Goal: Task Accomplishment & Management: Use online tool/utility

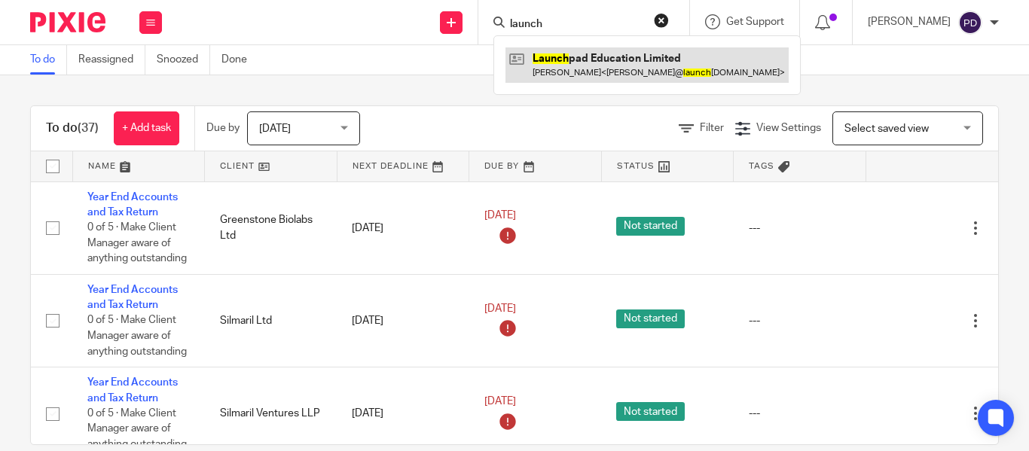
type input "launch"
click at [551, 65] on link at bounding box center [646, 64] width 283 height 35
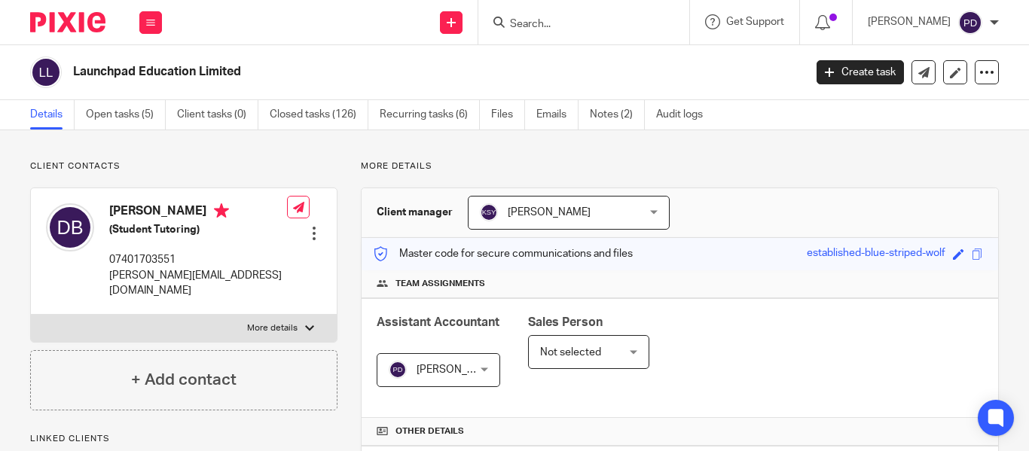
click at [134, 118] on link "Open tasks (5)" at bounding box center [126, 114] width 80 height 29
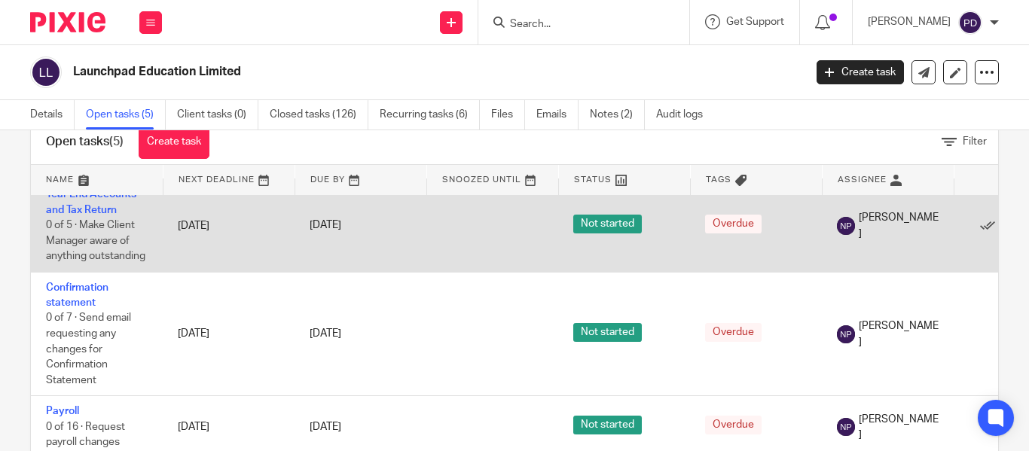
scroll to position [79, 0]
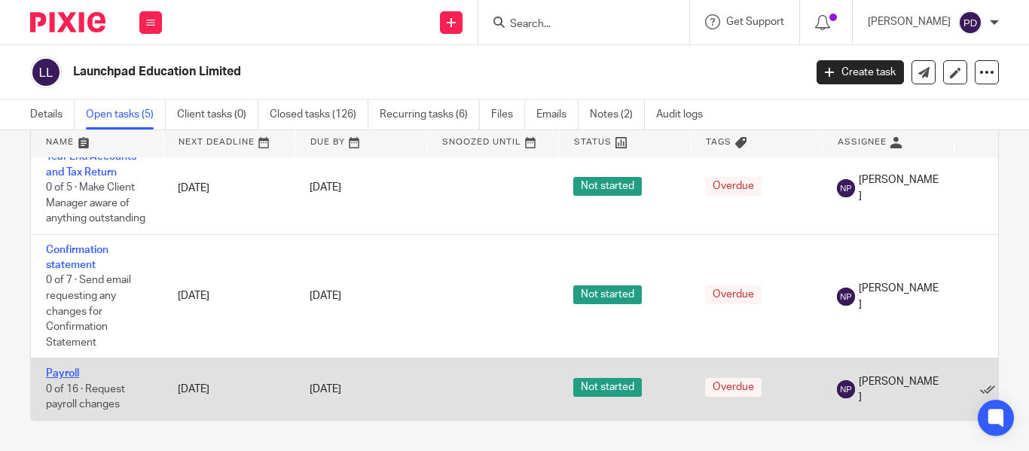
click at [69, 368] on link "Payroll" at bounding box center [62, 373] width 33 height 11
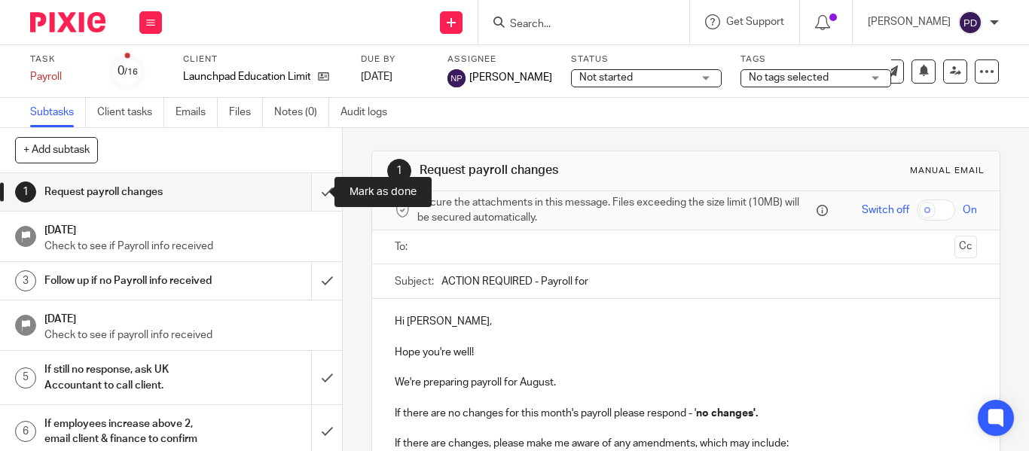
click at [308, 194] on input "submit" at bounding box center [171, 192] width 342 height 38
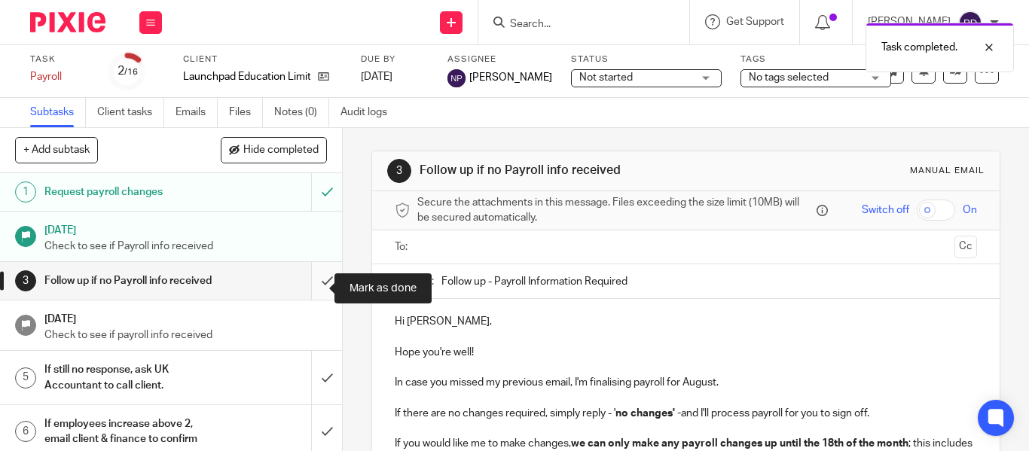
click at [318, 292] on input "submit" at bounding box center [171, 281] width 342 height 38
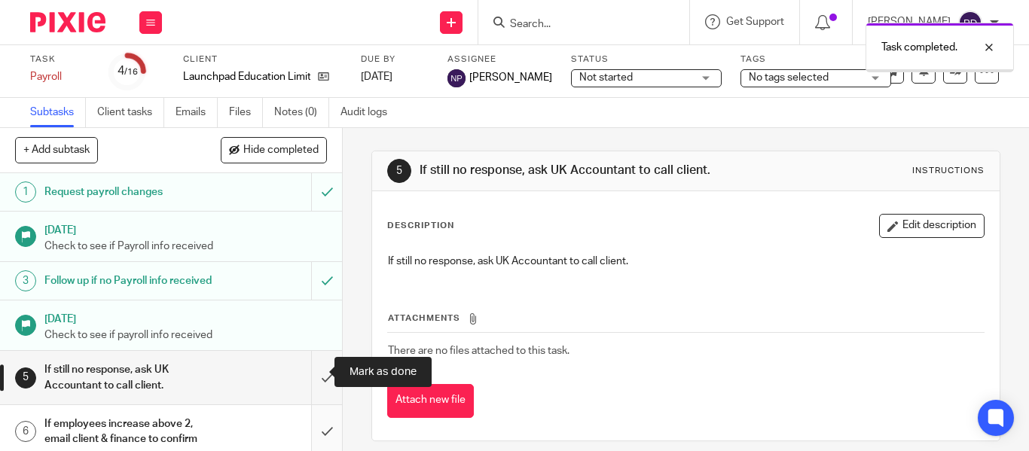
scroll to position [75, 0]
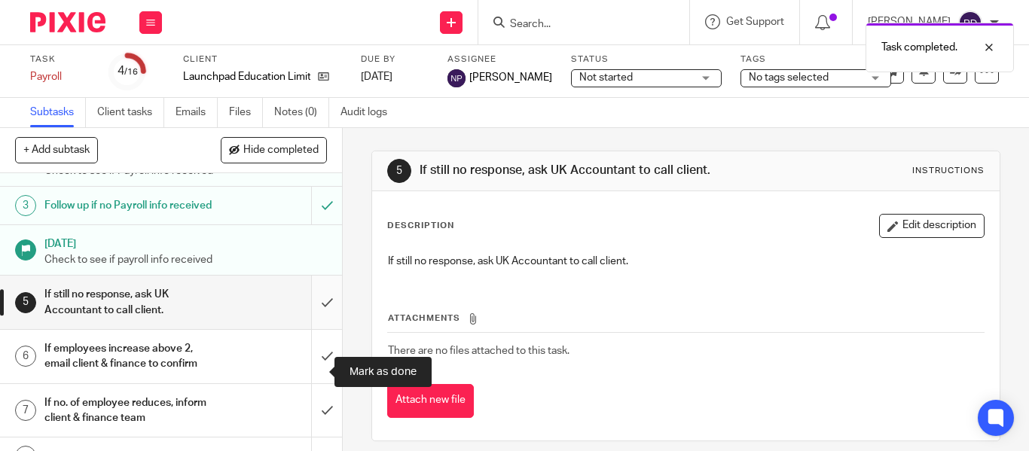
click at [313, 321] on input "submit" at bounding box center [171, 302] width 342 height 53
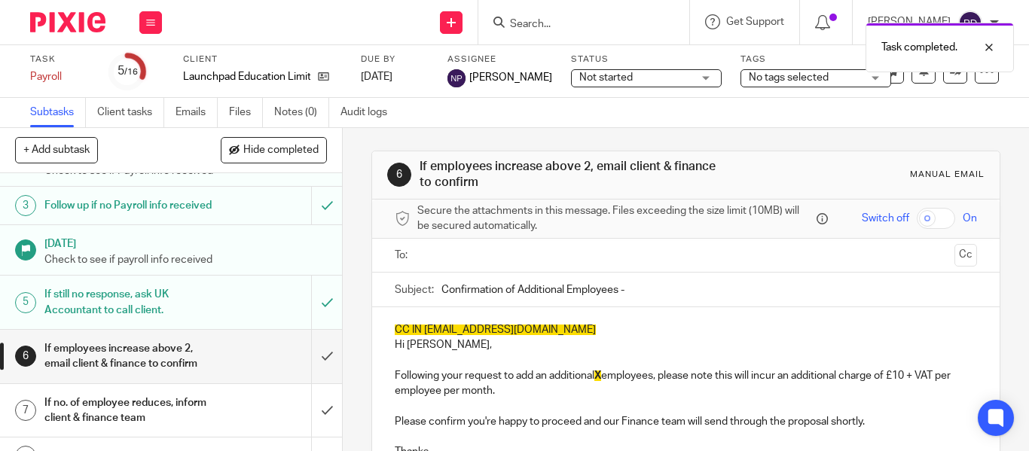
scroll to position [151, 0]
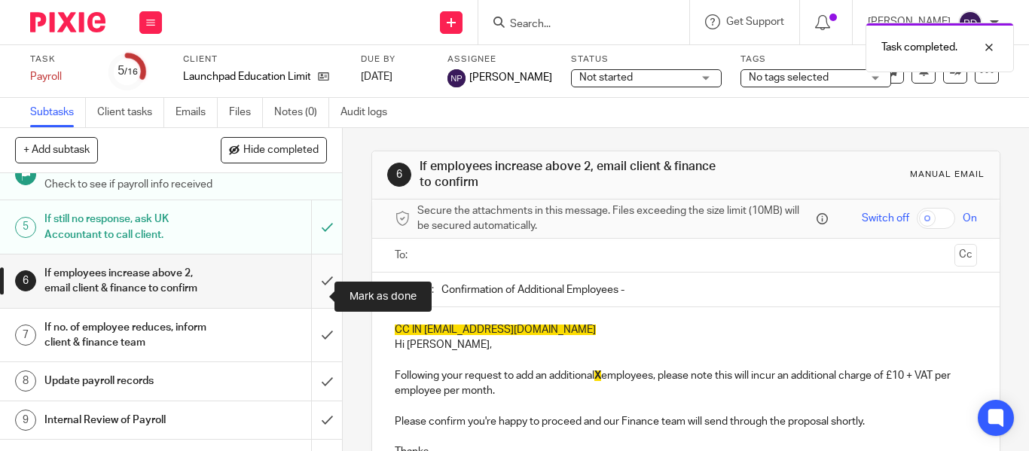
click at [310, 308] on input "submit" at bounding box center [171, 281] width 342 height 53
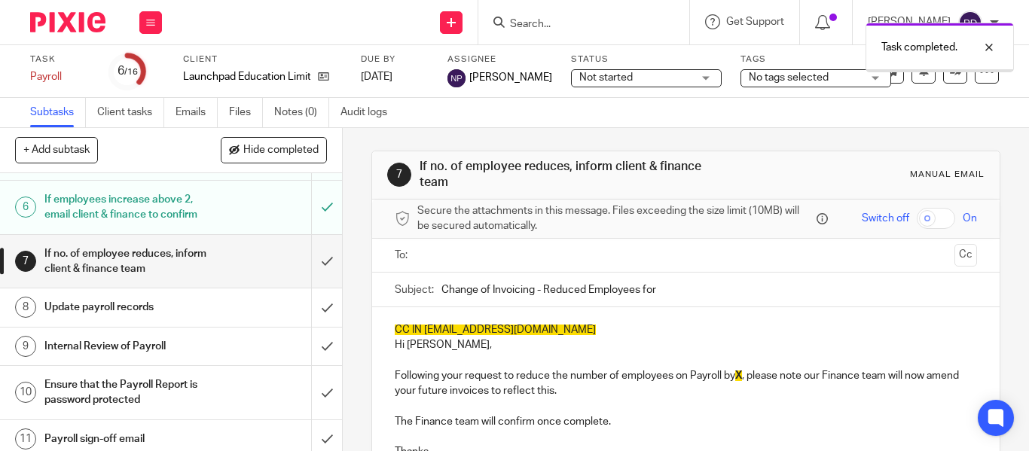
scroll to position [226, 0]
click at [313, 279] on input "submit" at bounding box center [171, 259] width 342 height 53
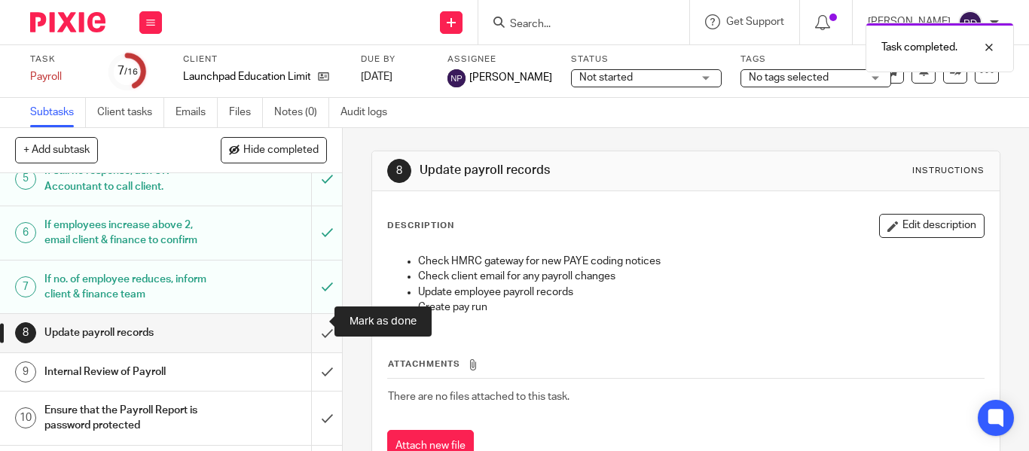
scroll to position [226, 0]
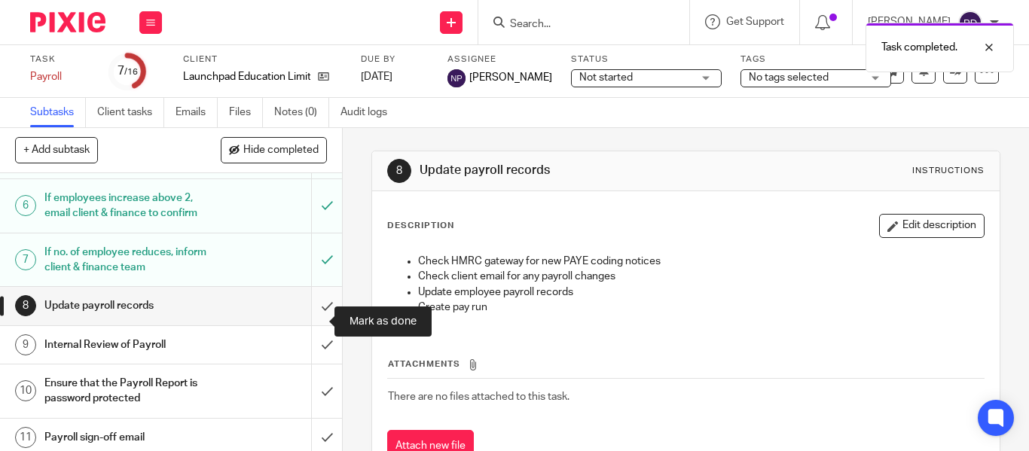
click at [312, 319] on input "submit" at bounding box center [171, 306] width 342 height 38
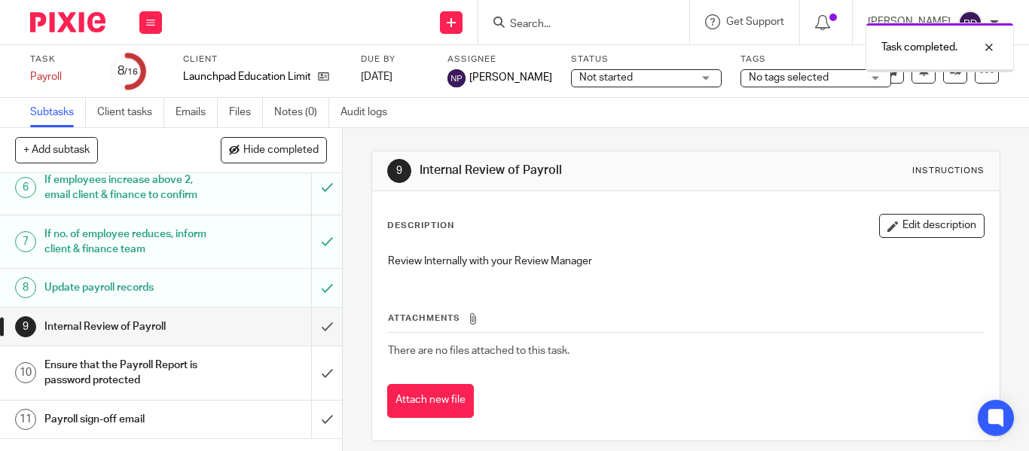
scroll to position [301, 0]
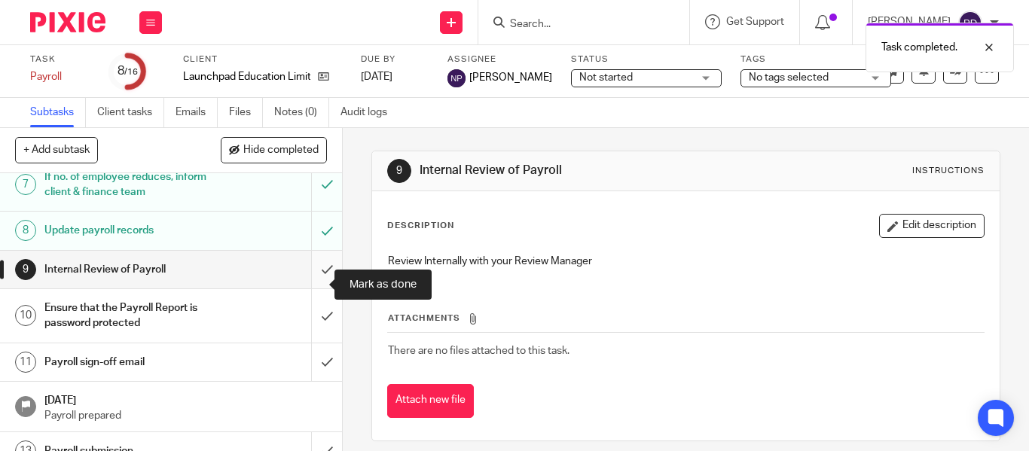
click at [304, 284] on input "submit" at bounding box center [171, 270] width 342 height 38
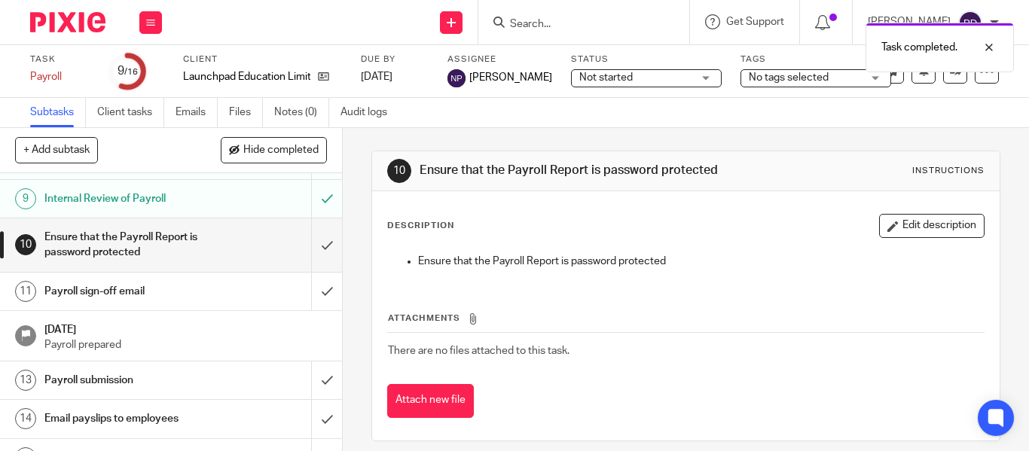
scroll to position [377, 0]
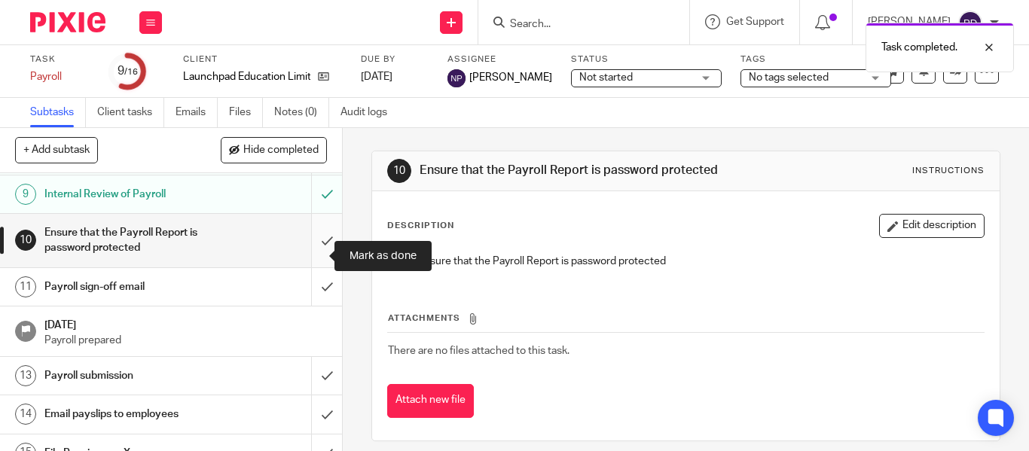
click at [307, 249] on input "submit" at bounding box center [171, 240] width 342 height 53
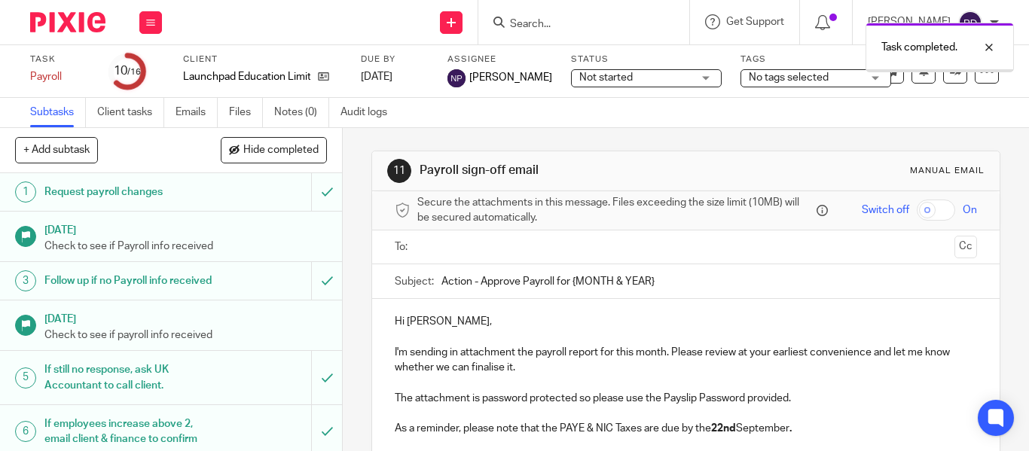
click at [448, 247] on input "text" at bounding box center [684, 247] width 525 height 17
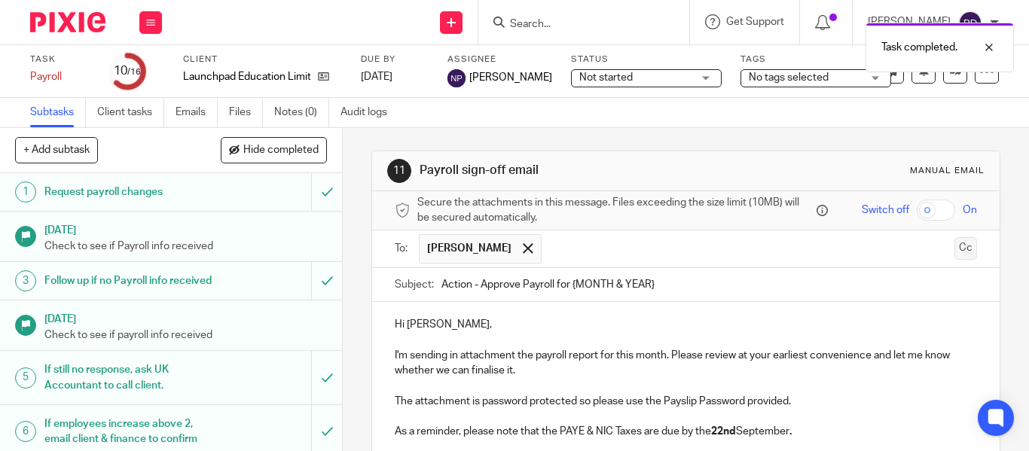
click at [954, 255] on button "Cc" at bounding box center [965, 248] width 23 height 23
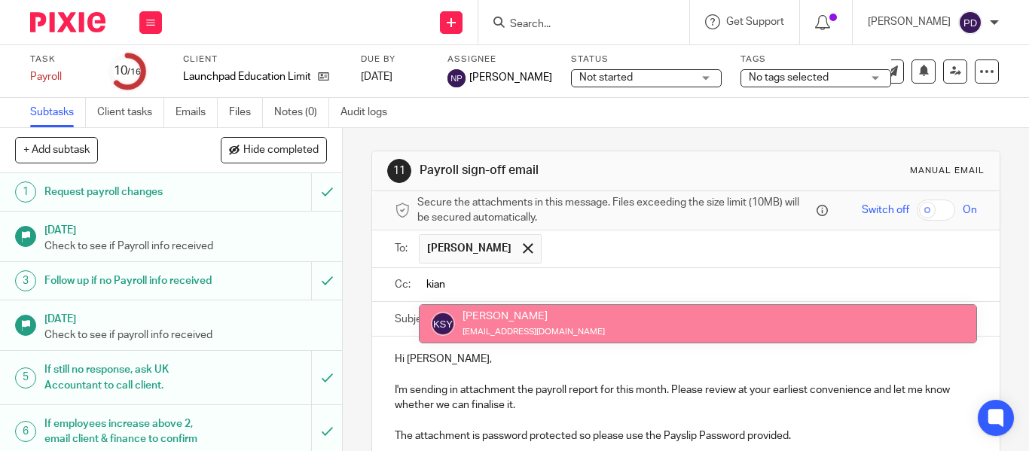
type input "kian"
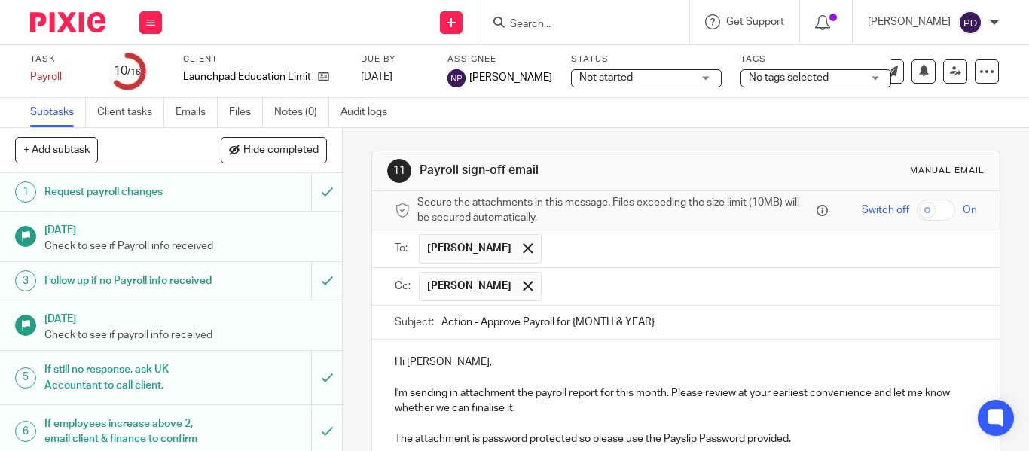
click at [662, 291] on input "text" at bounding box center [760, 286] width 422 height 29
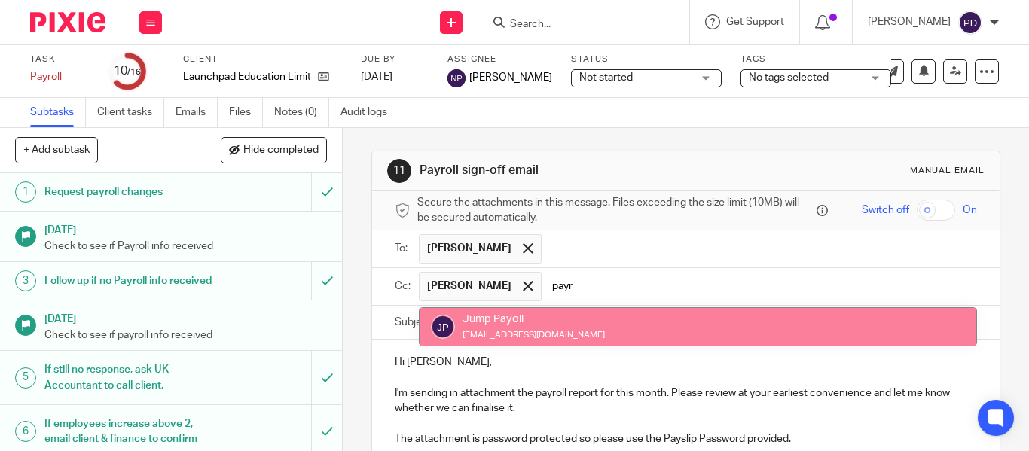
type input "payr"
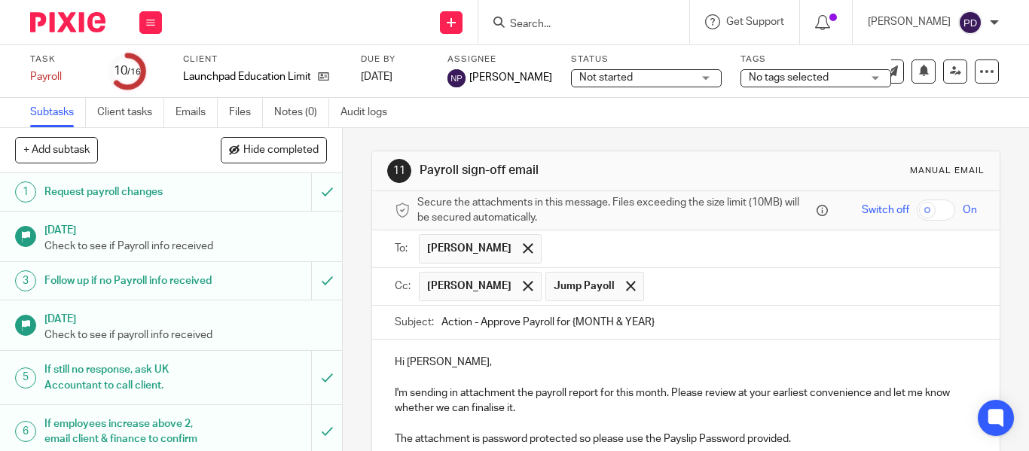
drag, startPoint x: 665, startPoint y: 322, endPoint x: 565, endPoint y: 321, distance: 100.2
click at [565, 321] on input "Action - Approve Payroll for {MONTH & YEAR}" at bounding box center [708, 323] width 535 height 34
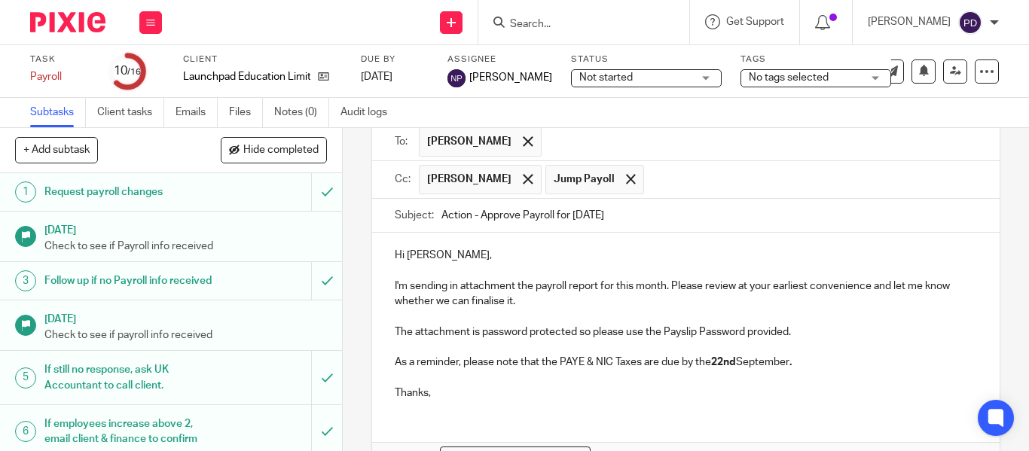
scroll to position [203, 0]
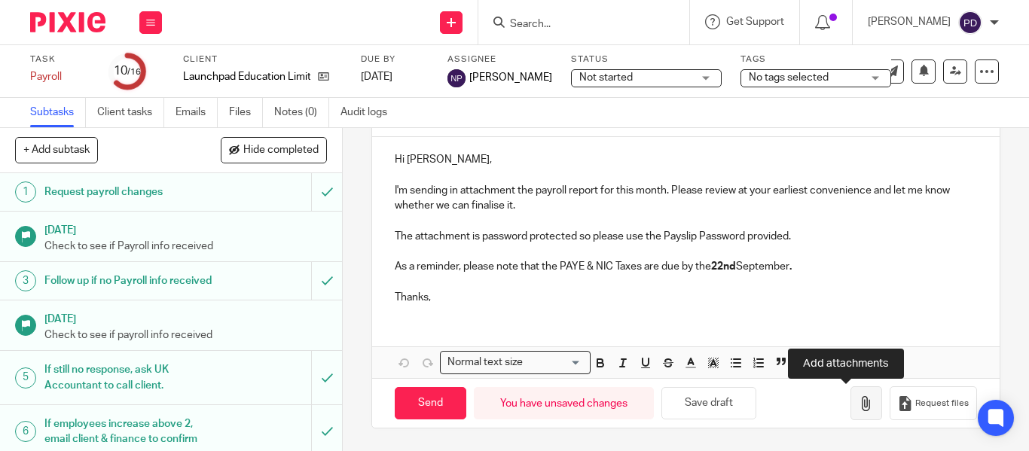
type input "Action - Approve Payroll for August 2025"
click at [859, 407] on icon "button" at bounding box center [866, 403] width 15 height 15
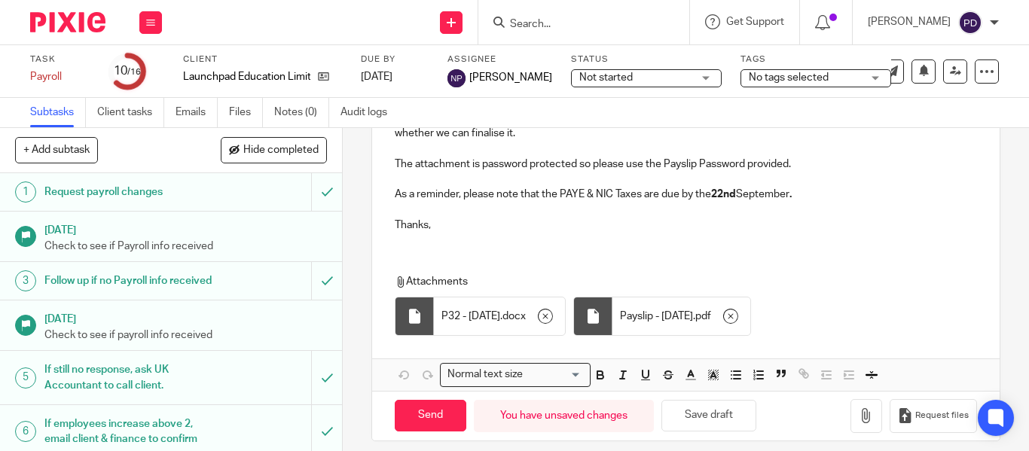
scroll to position [278, 0]
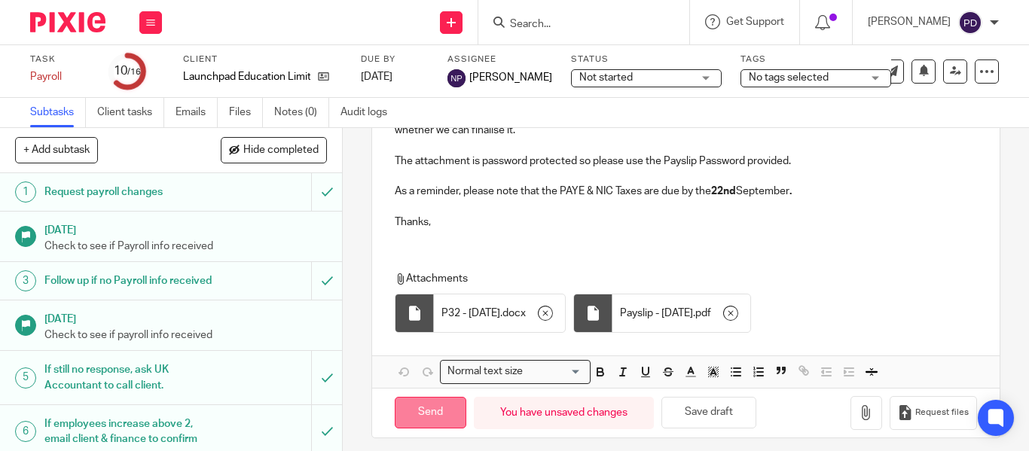
click at [432, 413] on input "Send" at bounding box center [431, 413] width 72 height 32
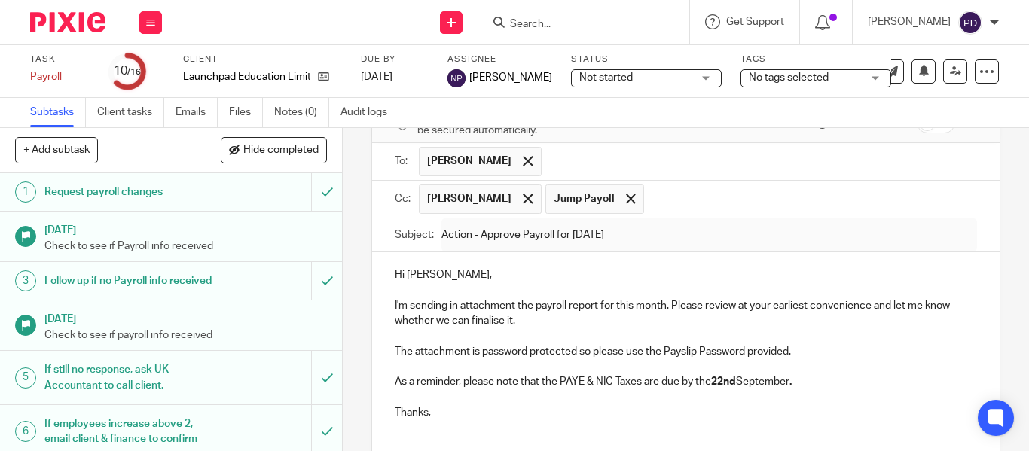
scroll to position [52, 0]
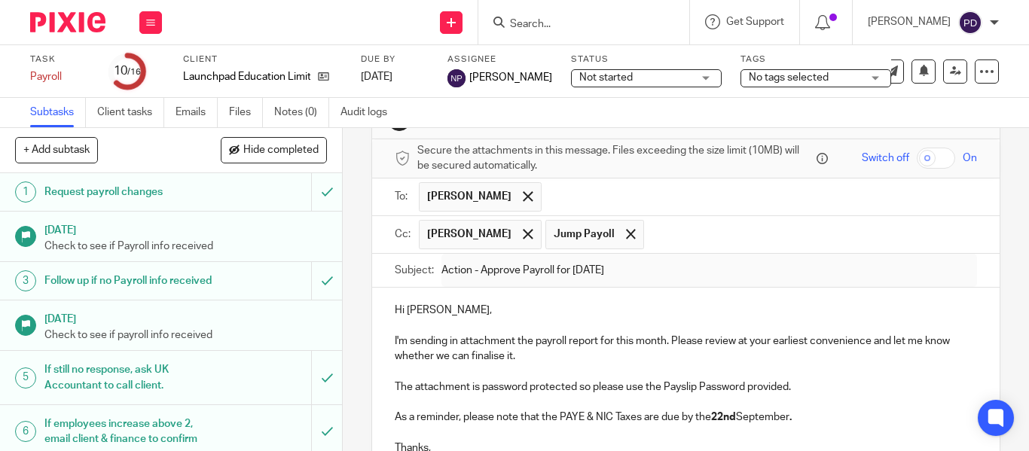
type input "Sent"
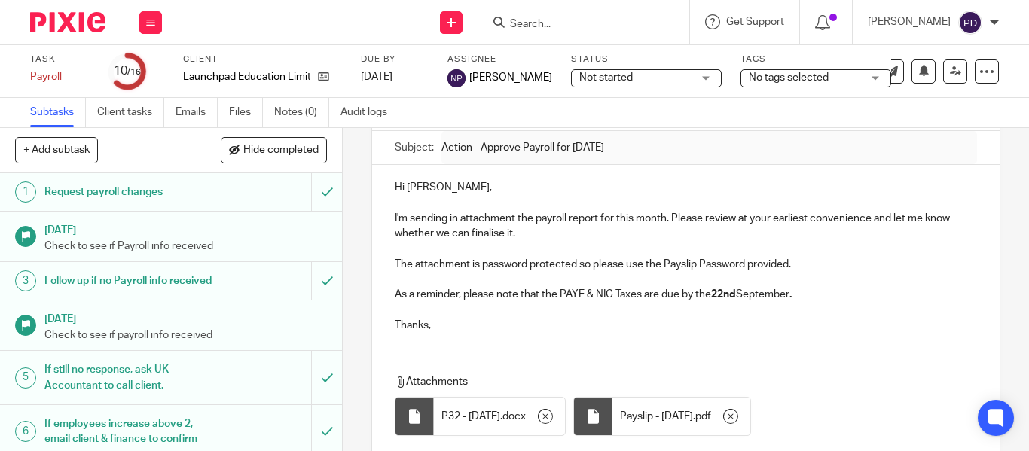
scroll to position [288, 0]
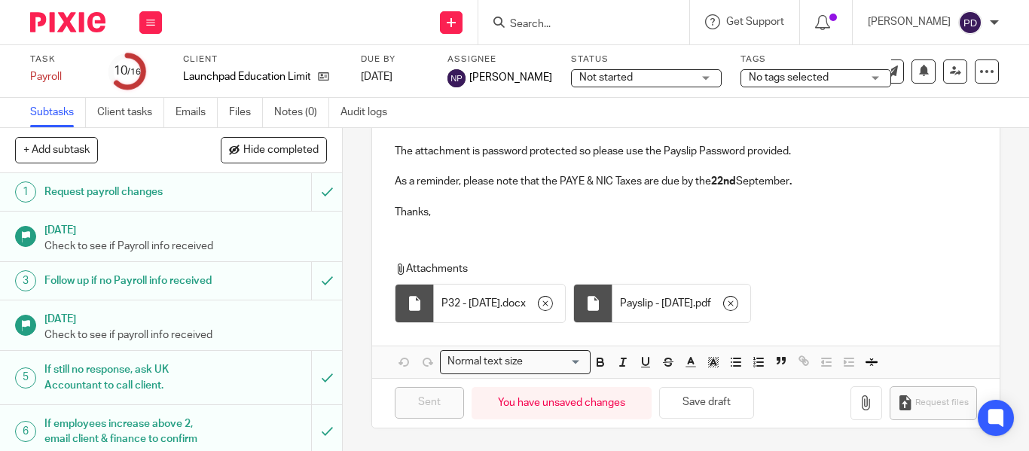
click at [508, 20] on input "Search" at bounding box center [576, 25] width 136 height 14
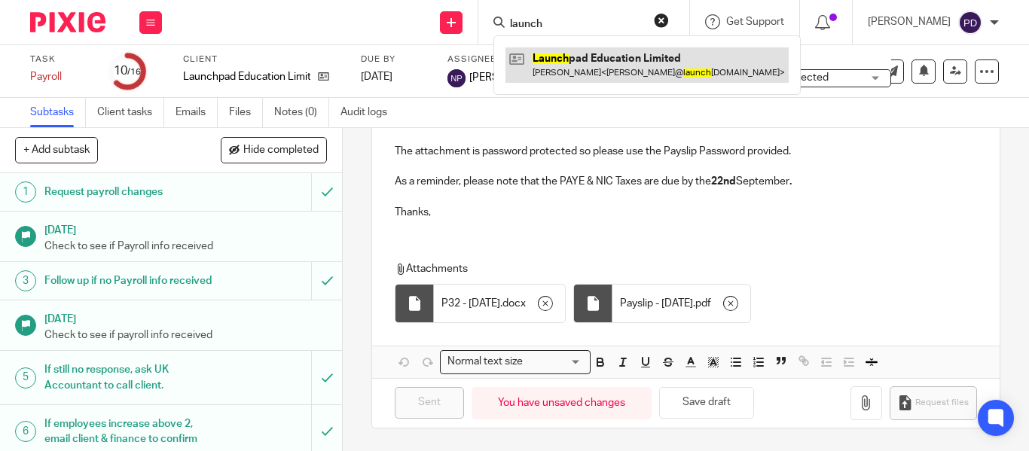
type input "launch"
click at [541, 53] on link at bounding box center [646, 64] width 283 height 35
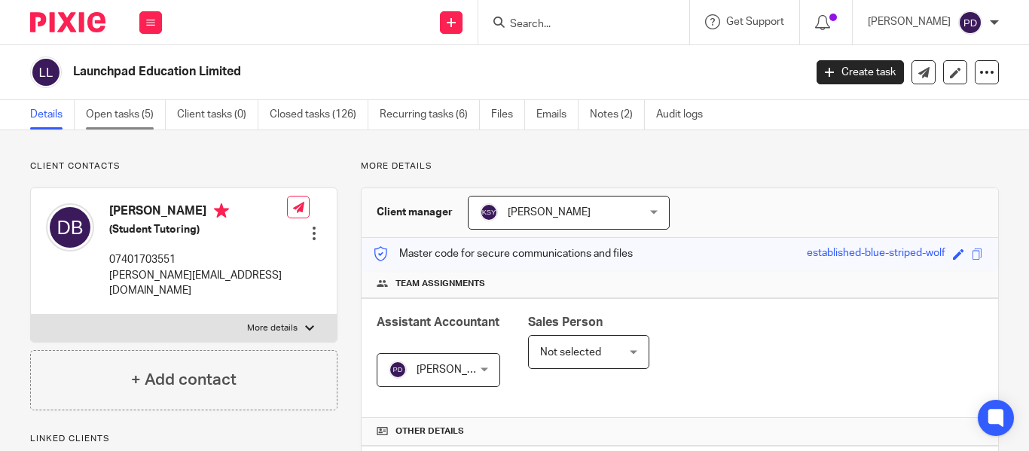
click at [120, 114] on link "Open tasks (5)" at bounding box center [126, 114] width 80 height 29
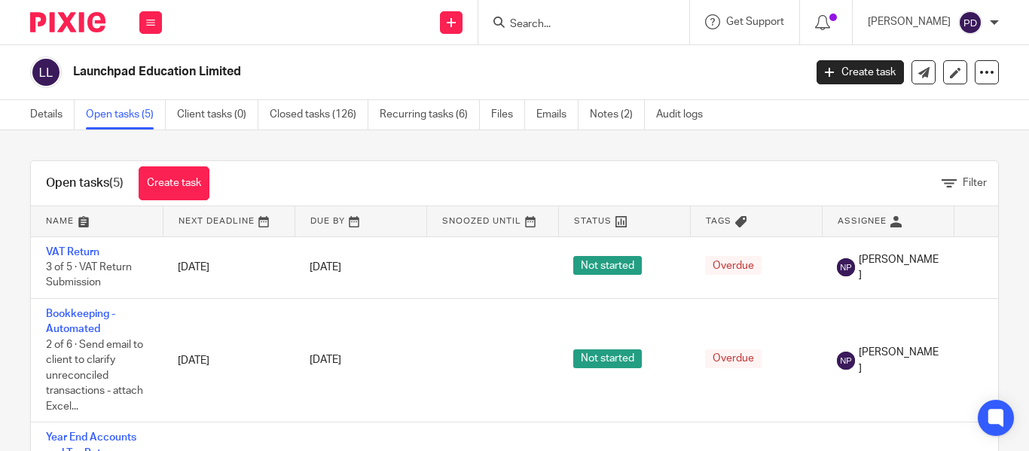
click at [572, 18] on input "Search" at bounding box center [576, 25] width 136 height 14
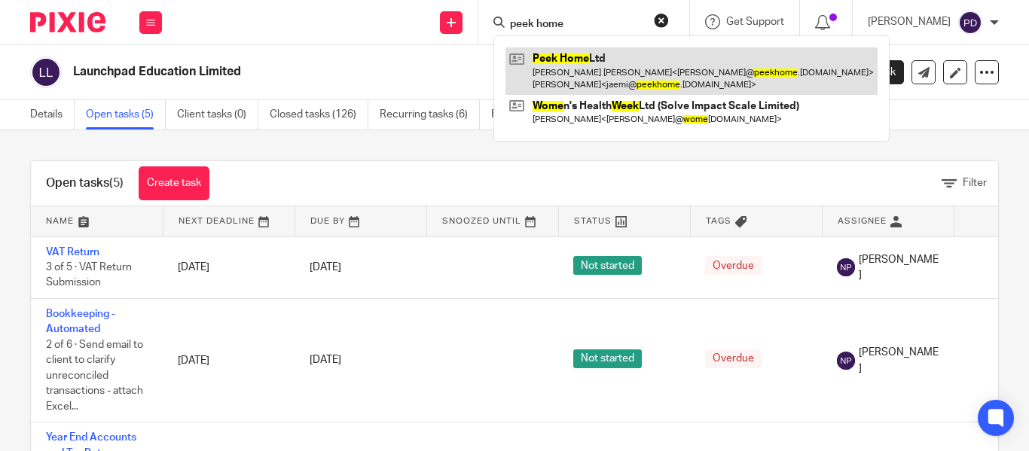
type input "peek home"
click at [544, 69] on link at bounding box center [691, 70] width 372 height 47
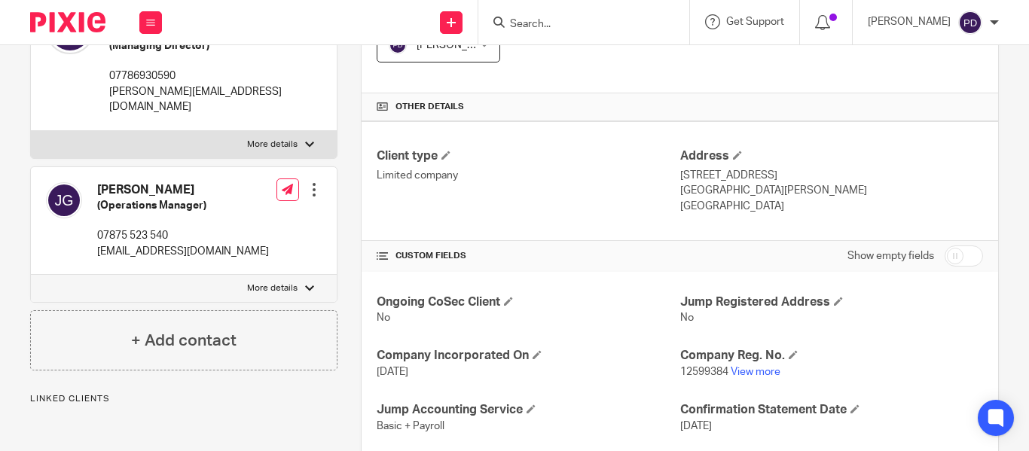
scroll to position [468, 0]
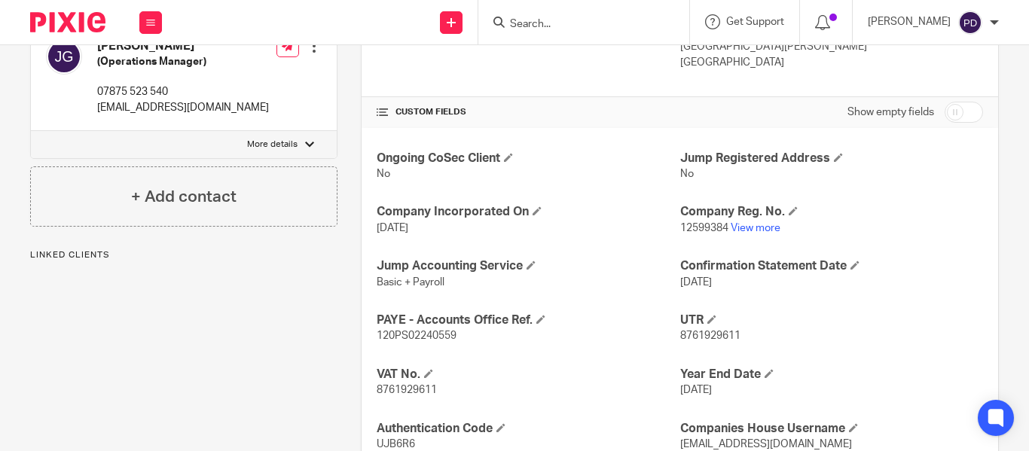
click at [758, 227] on link "View more" at bounding box center [755, 228] width 50 height 11
